Goal: Task Accomplishment & Management: Manage account settings

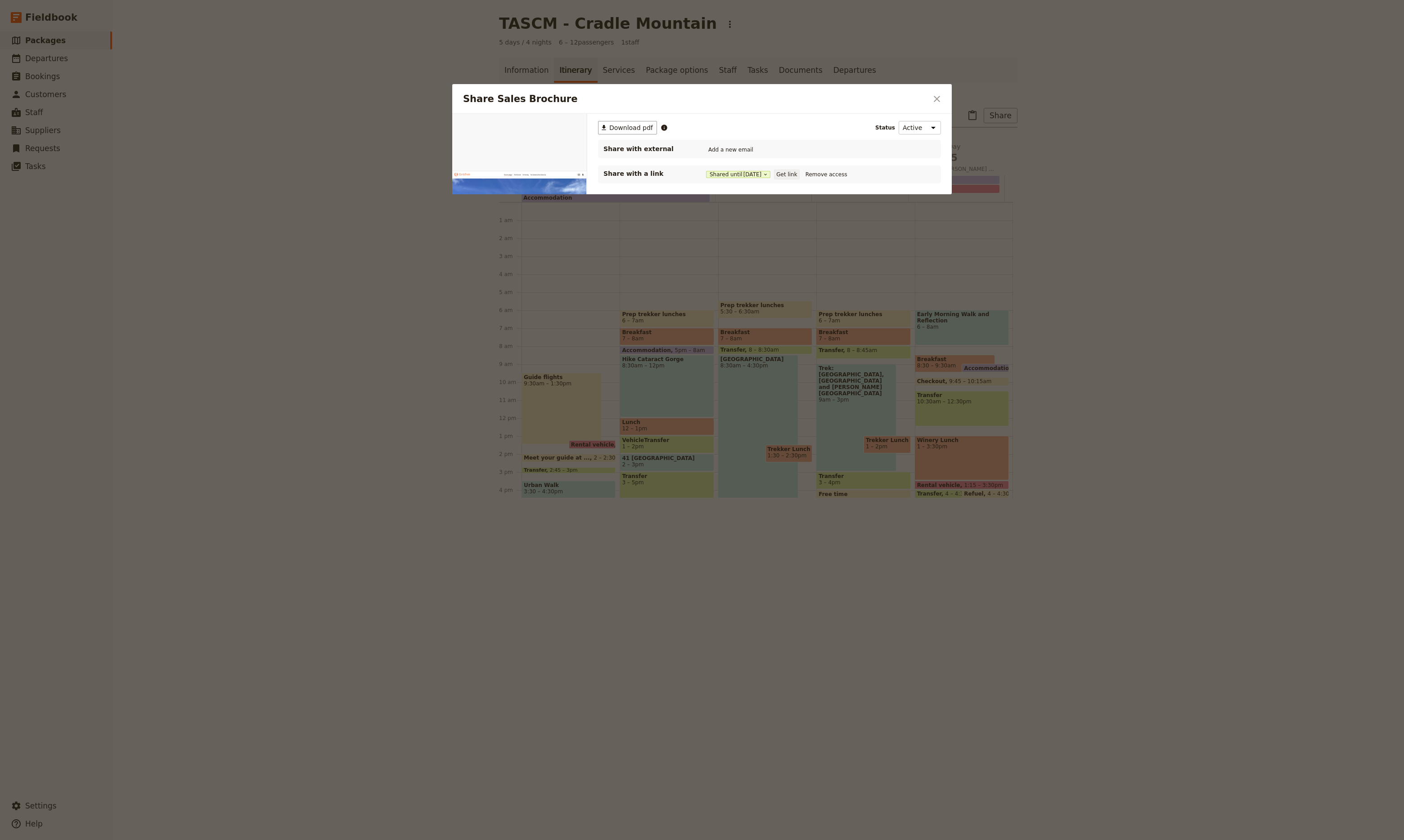
scroll to position [90, 0]
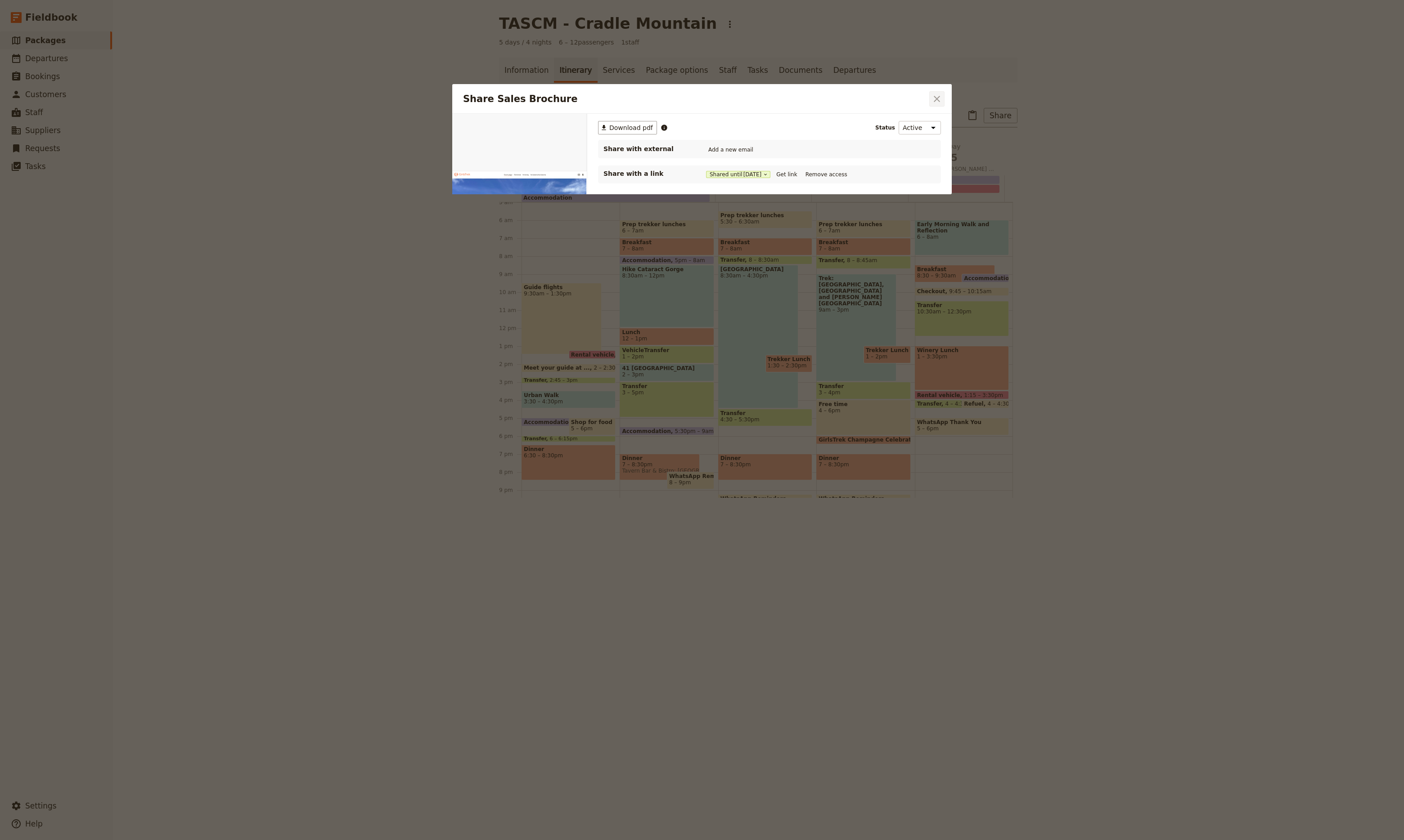
click at [942, 100] on icon "Close dialog" at bounding box center [937, 99] width 11 height 11
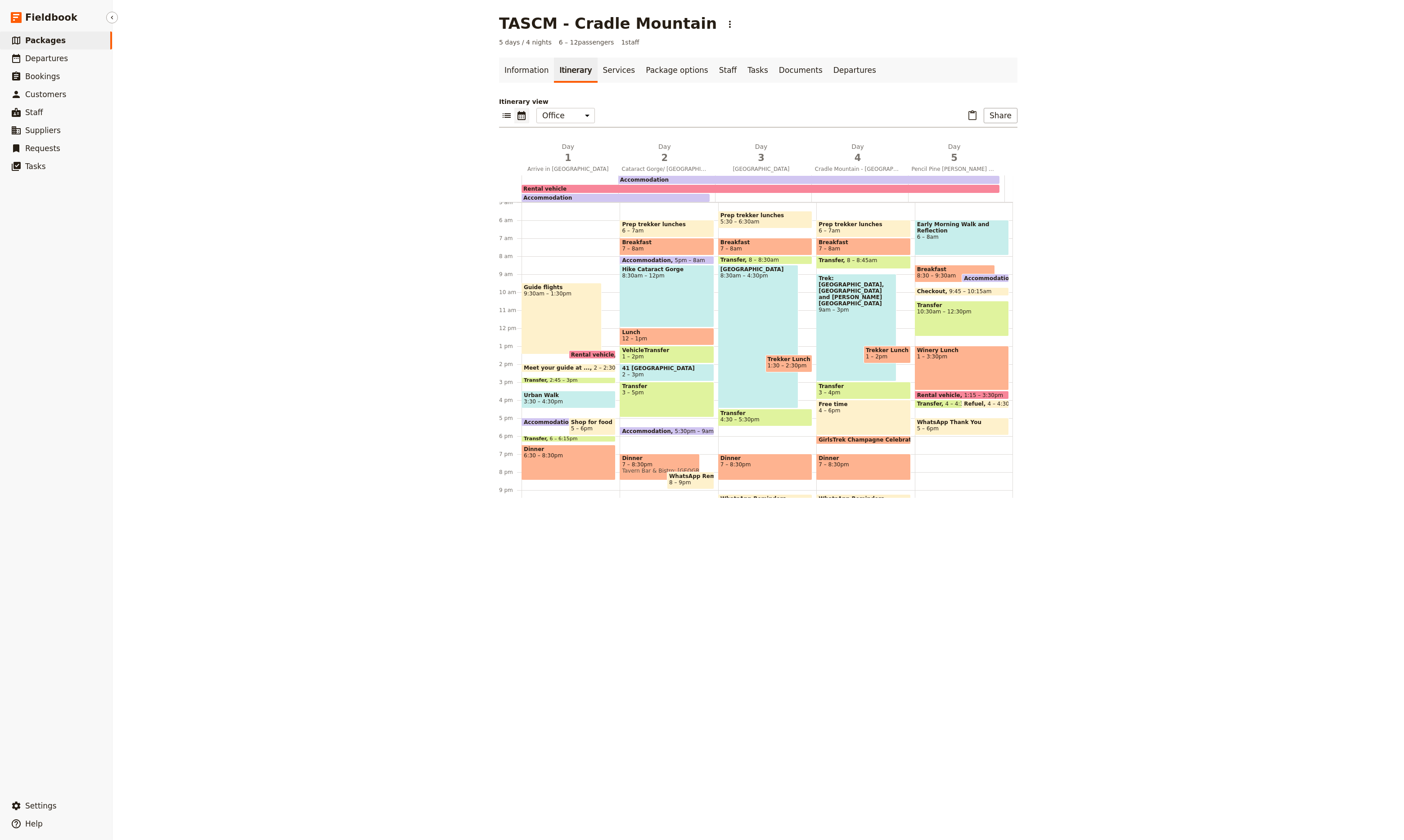
click at [37, 34] on link "​ Packages" at bounding box center [56, 40] width 112 height 18
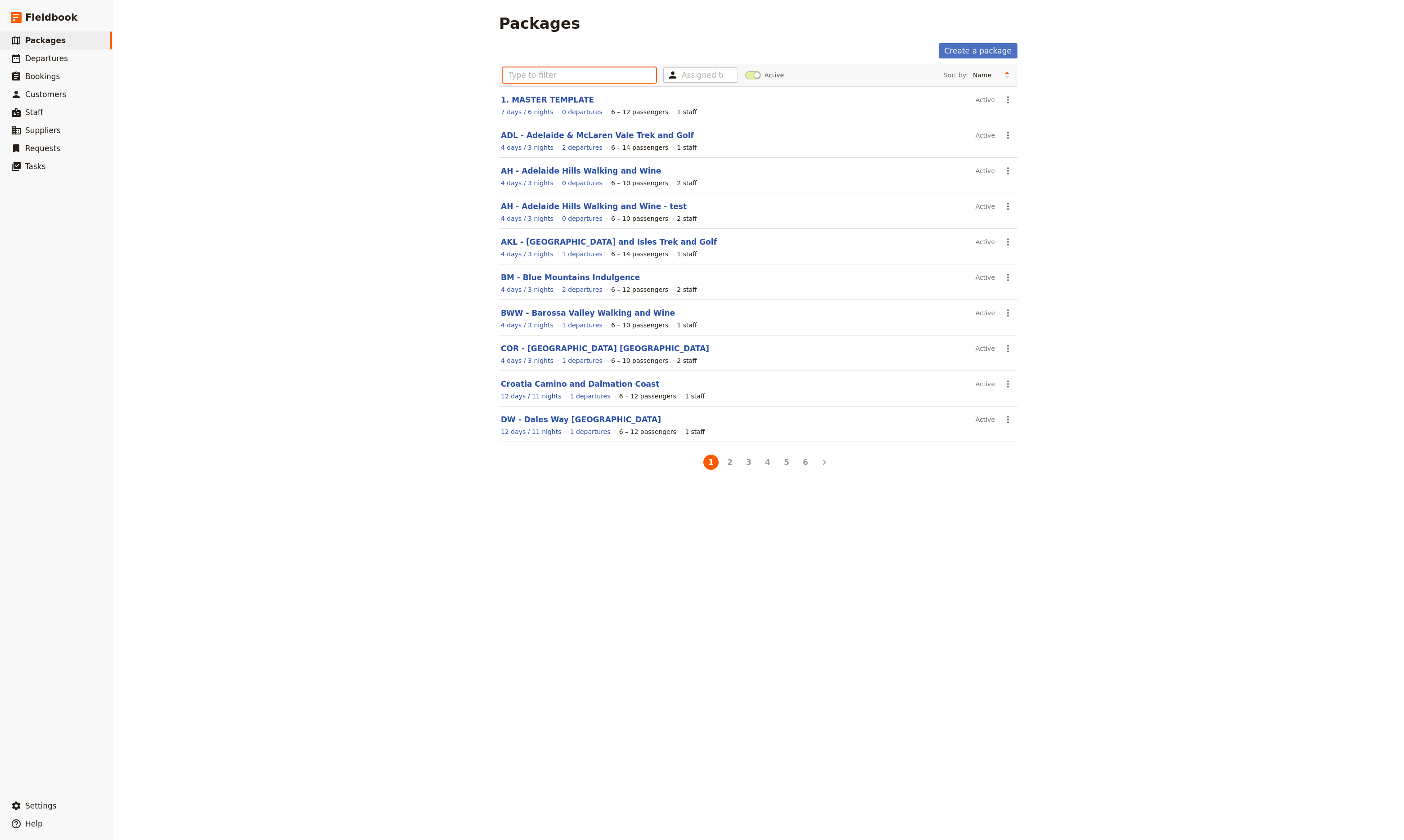
click at [600, 78] on input "text" at bounding box center [579, 75] width 154 height 15
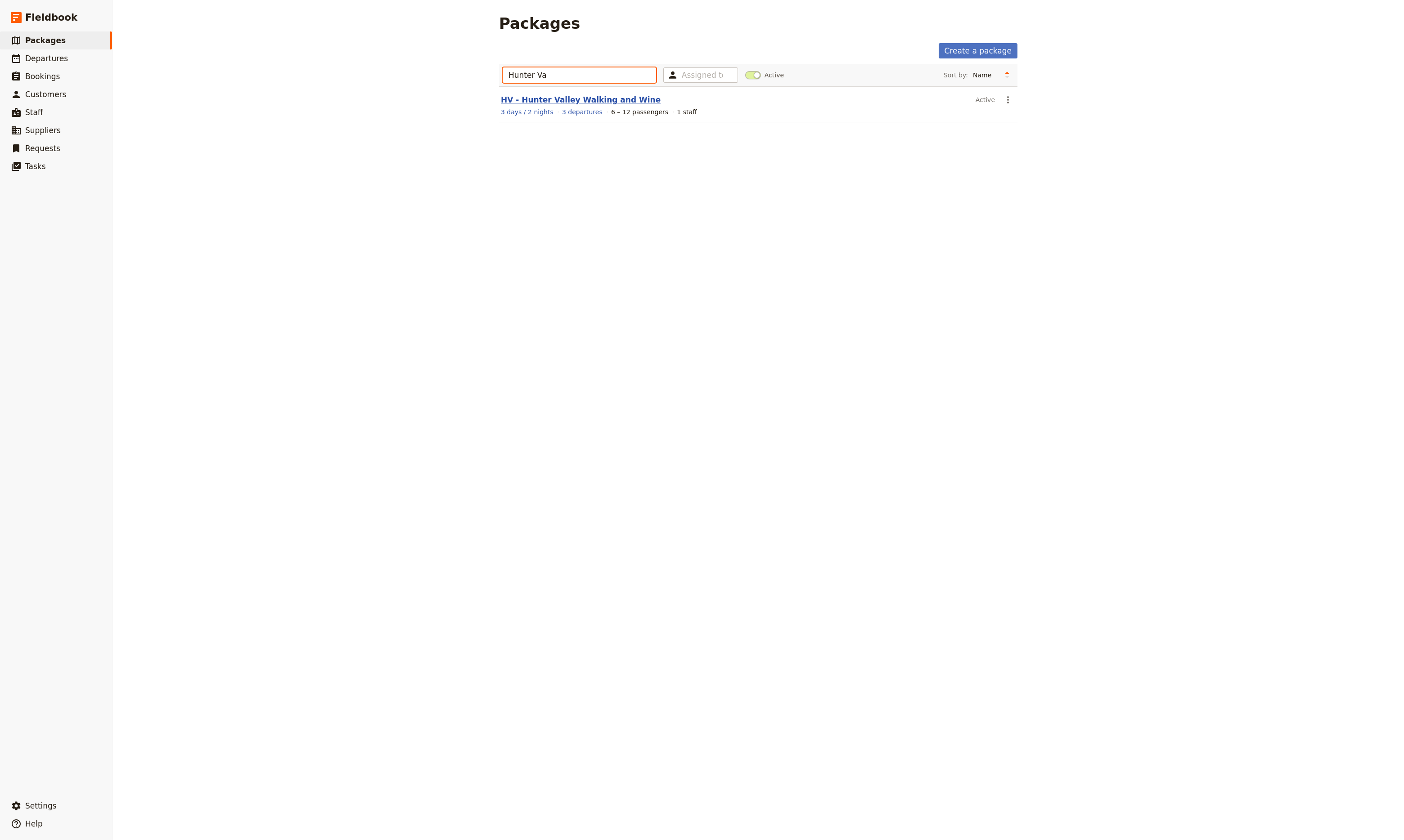
type input "Hunter Va"
click at [588, 95] on link "HV - Hunter Valley Walking and Wine" at bounding box center [580, 100] width 160 height 9
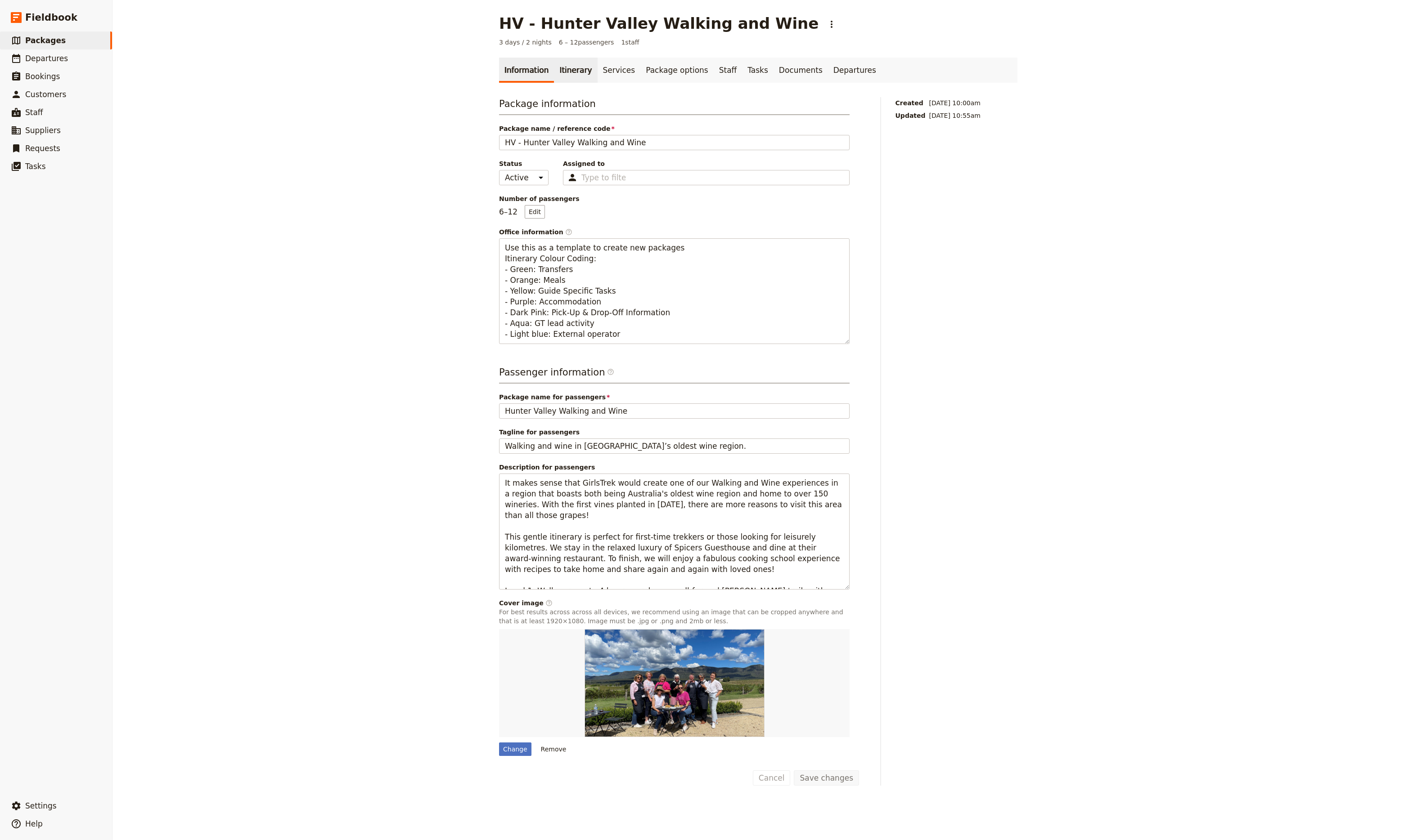
click at [555, 71] on link "Itinerary" at bounding box center [575, 70] width 43 height 25
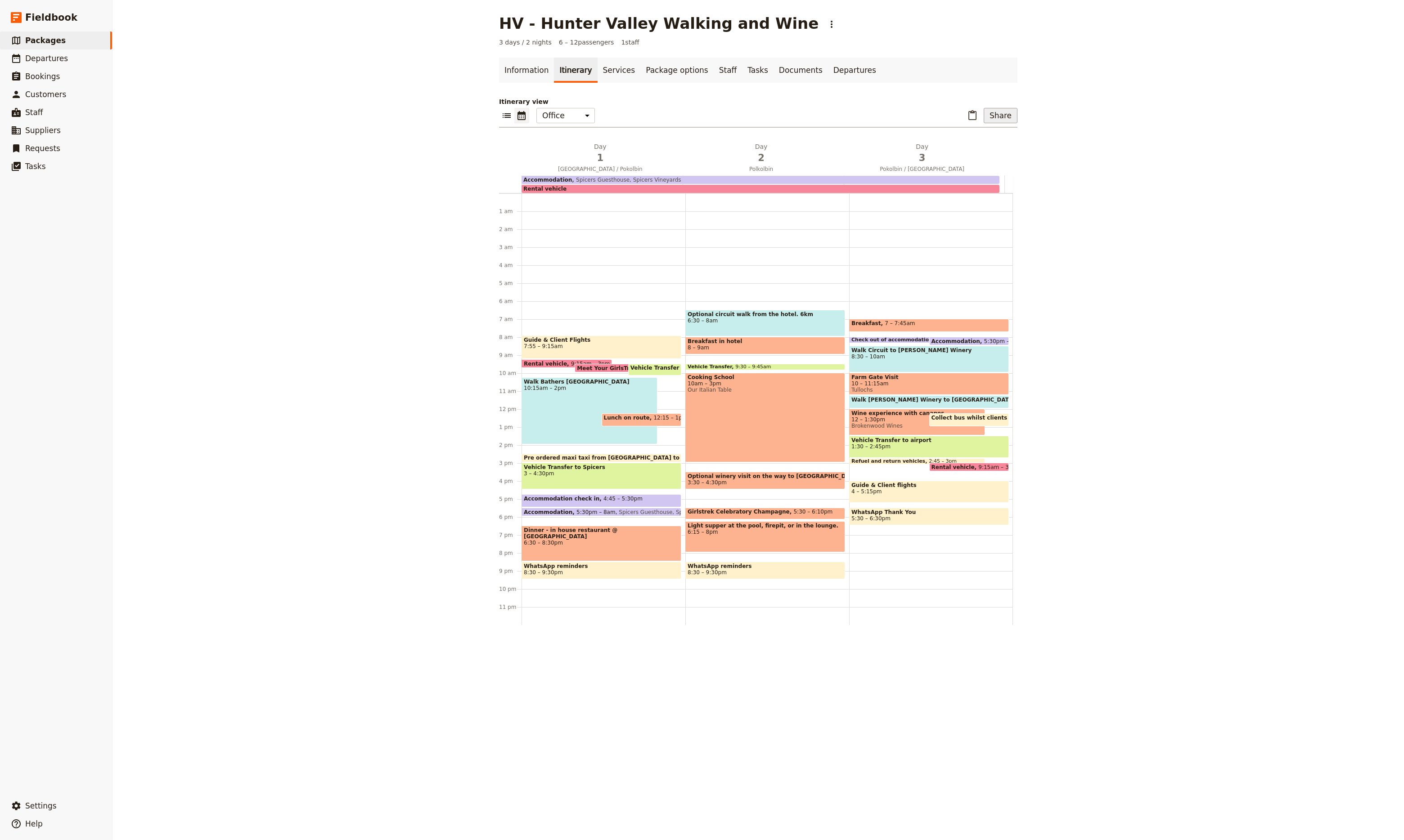
click at [995, 116] on button "Share" at bounding box center [1001, 115] width 34 height 15
click at [985, 163] on span "Sales Brochure" at bounding box center [970, 160] width 47 height 9
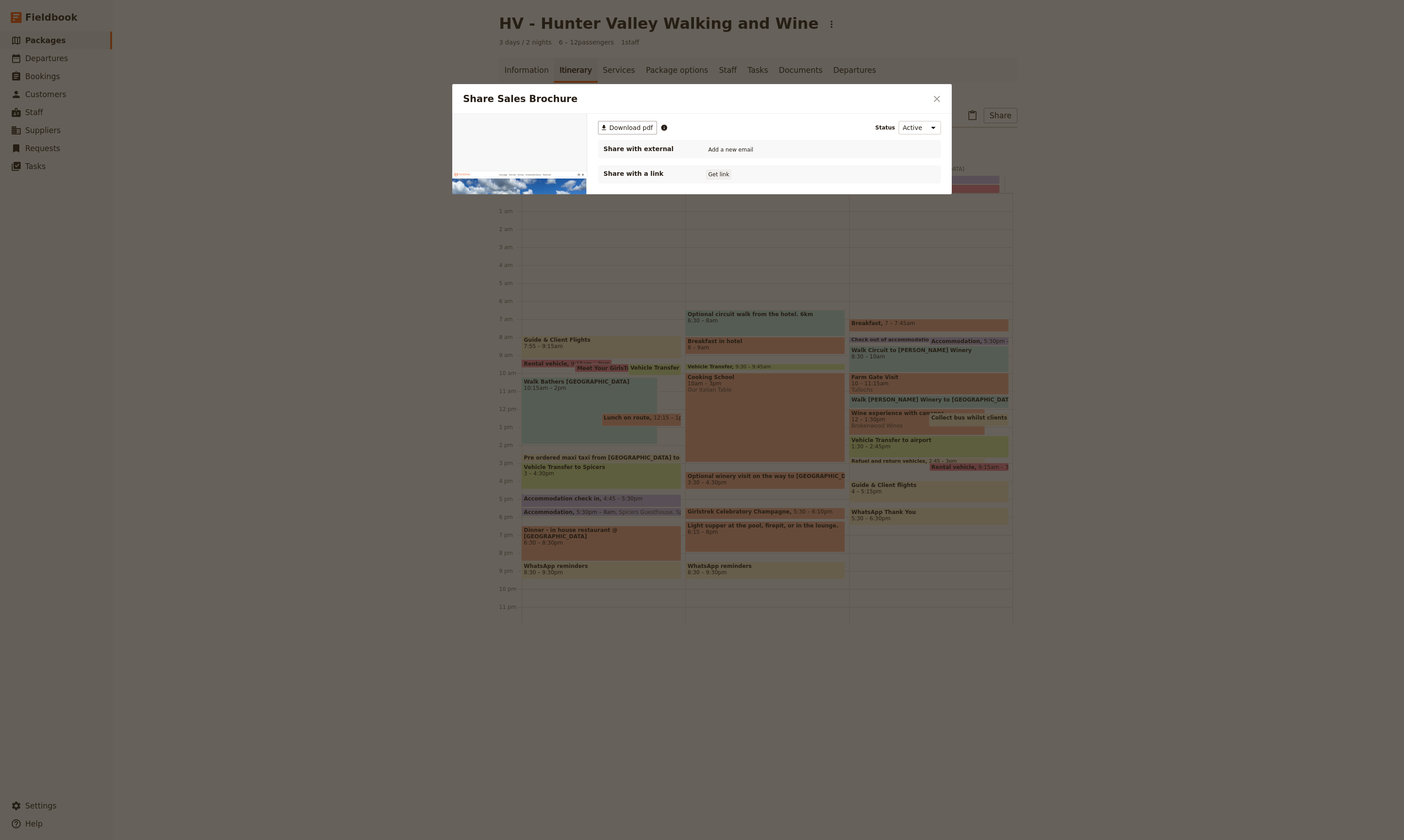
click at [719, 176] on button "Get link" at bounding box center [718, 174] width 25 height 10
click at [762, 176] on span "[DATE]" at bounding box center [753, 174] width 19 height 7
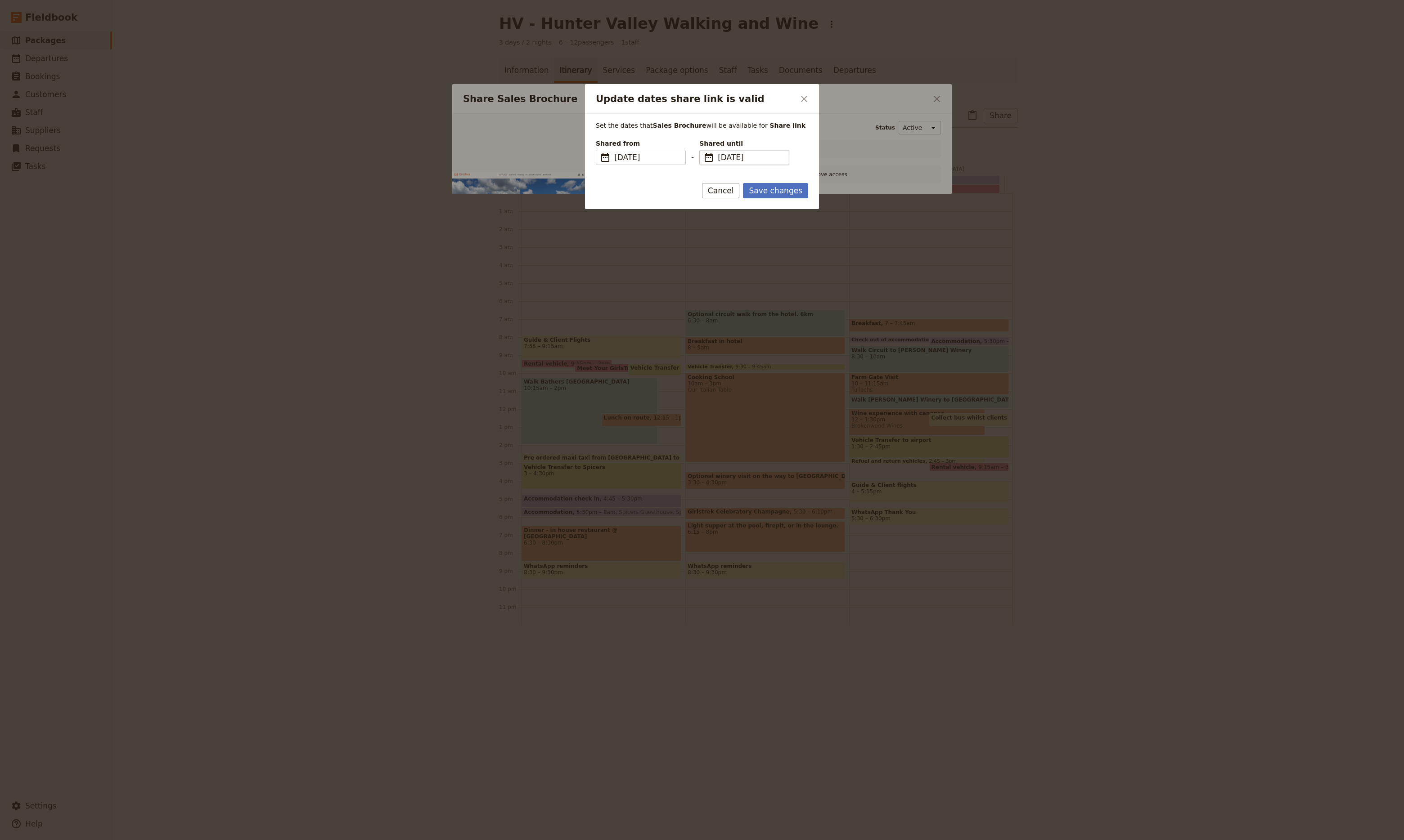
click at [765, 159] on span "[DATE]" at bounding box center [751, 157] width 66 height 11
click at [703, 150] on input "[DATE]" at bounding box center [703, 150] width 1 height 1
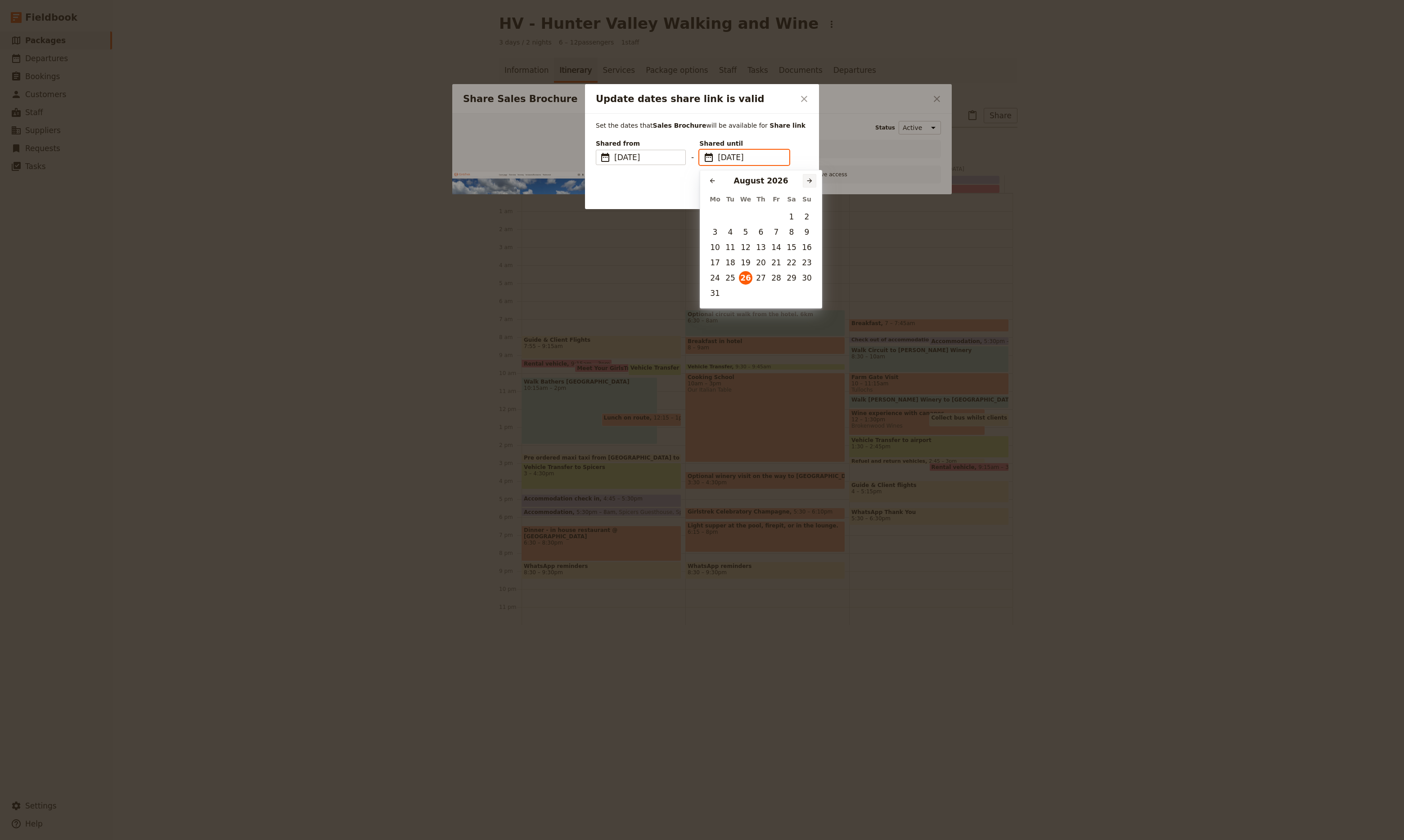
click at [811, 180] on icon "Next month" at bounding box center [809, 181] width 5 height 5
click at [812, 181] on icon "Next month" at bounding box center [809, 180] width 7 height 7
click at [759, 275] on button "31" at bounding box center [761, 278] width 14 height 14
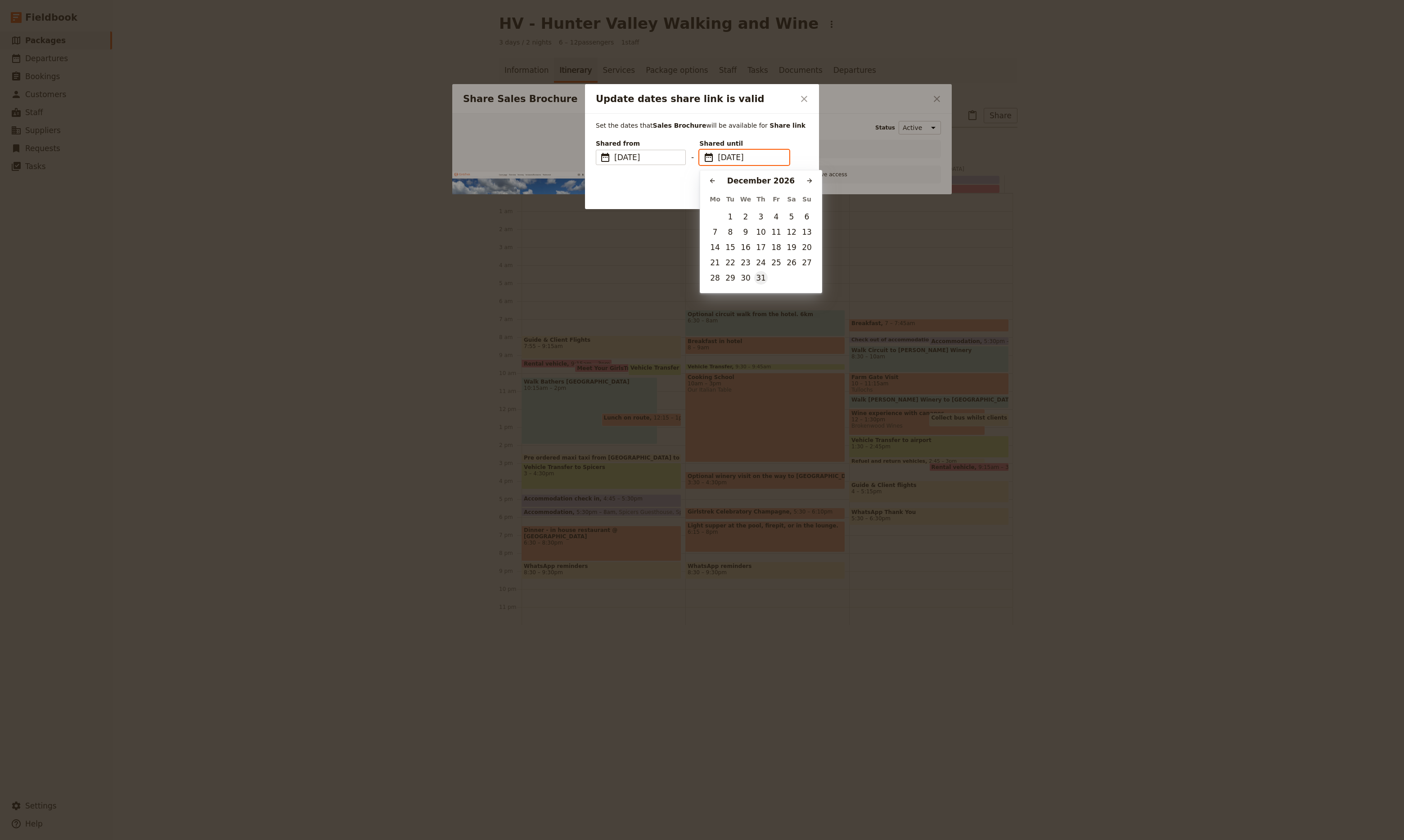
type input "[DATE]"
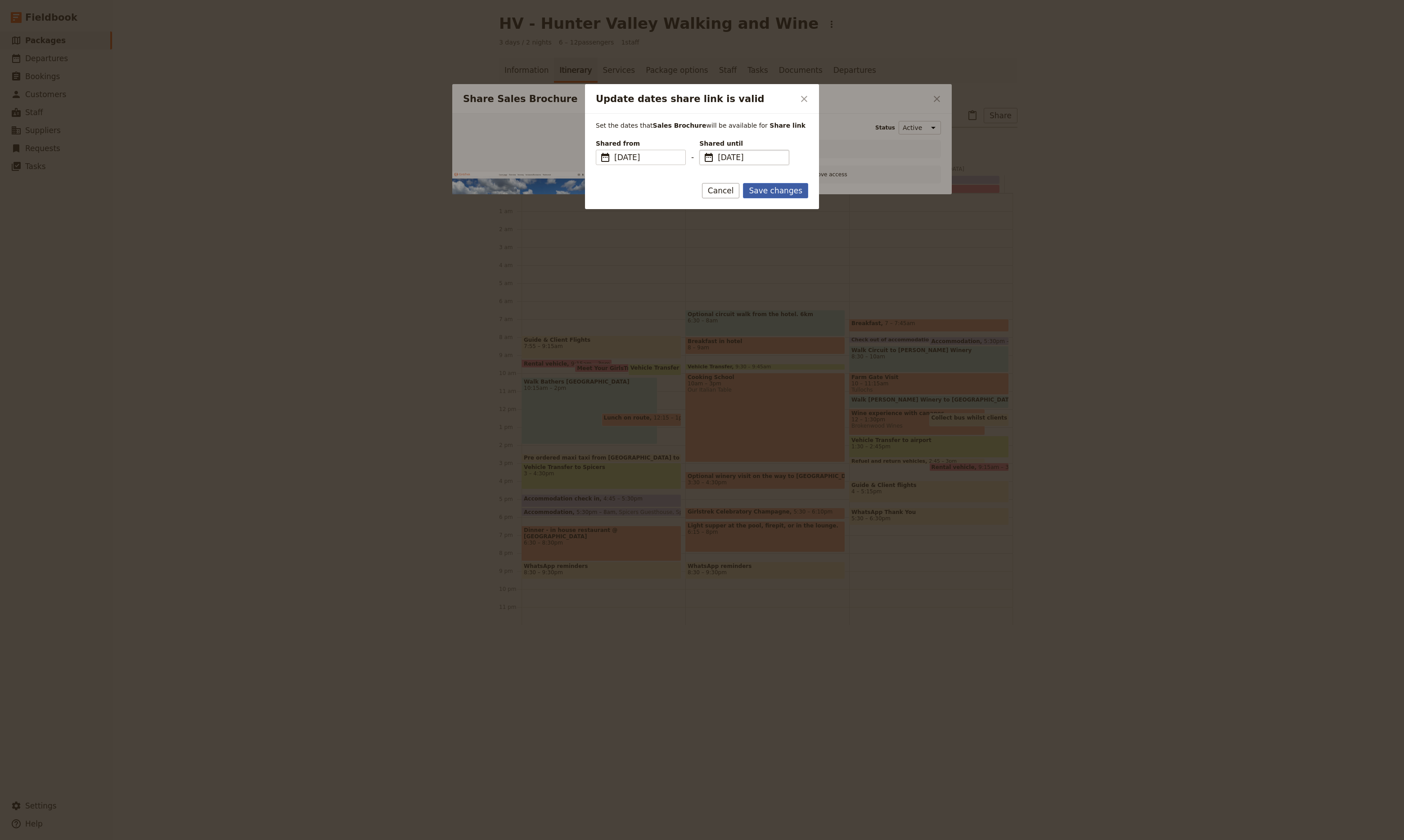
click at [780, 193] on button "Save changes" at bounding box center [776, 191] width 65 height 15
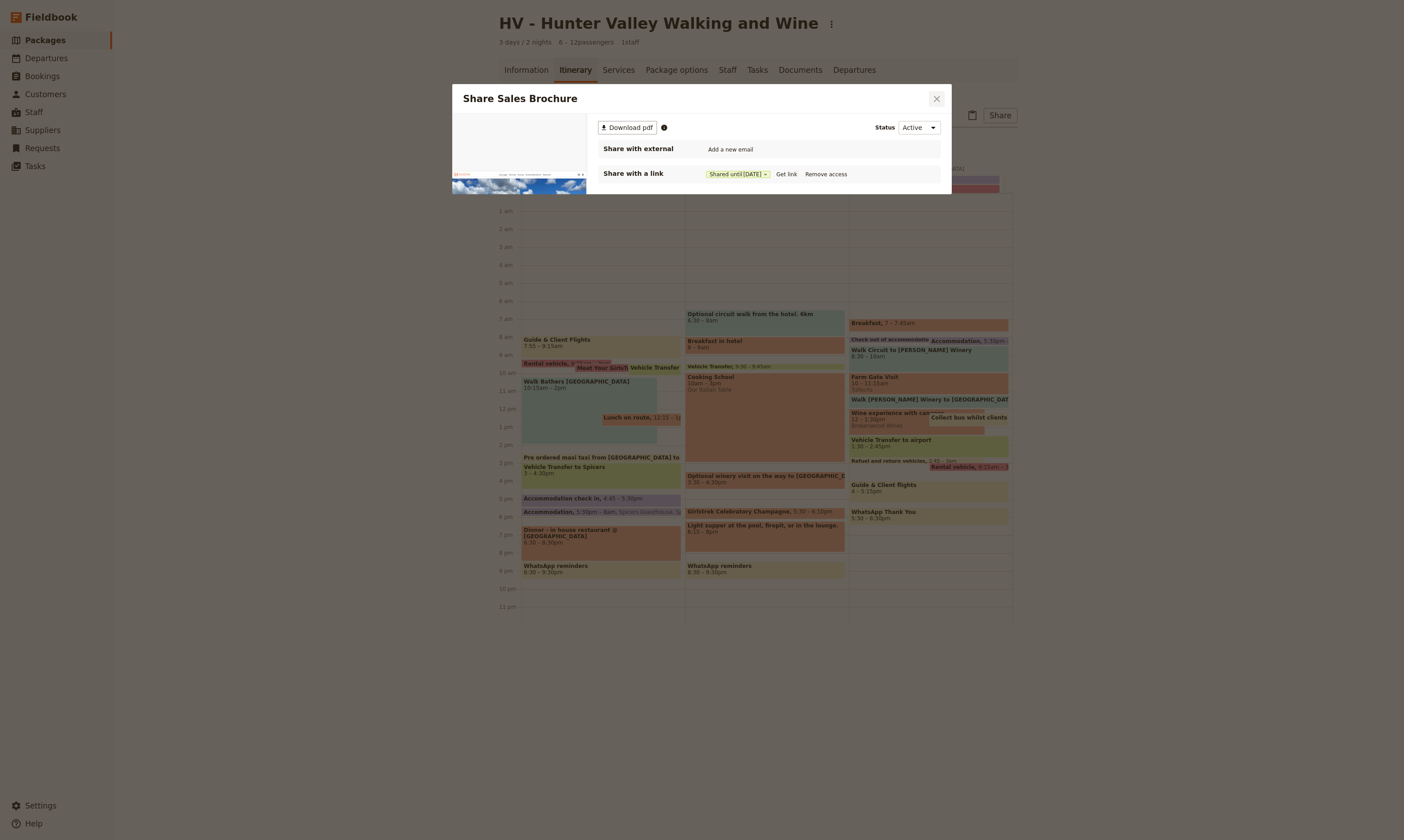
click at [935, 102] on icon "Close dialog" at bounding box center [937, 99] width 11 height 11
